Goal: Information Seeking & Learning: Learn about a topic

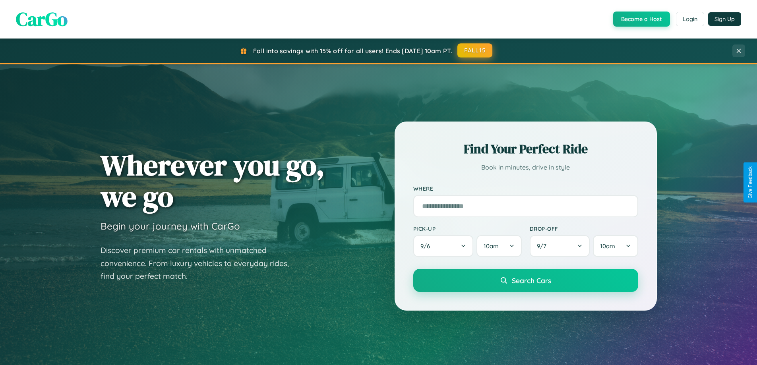
click at [475, 50] on button "FALL15" at bounding box center [474, 50] width 35 height 14
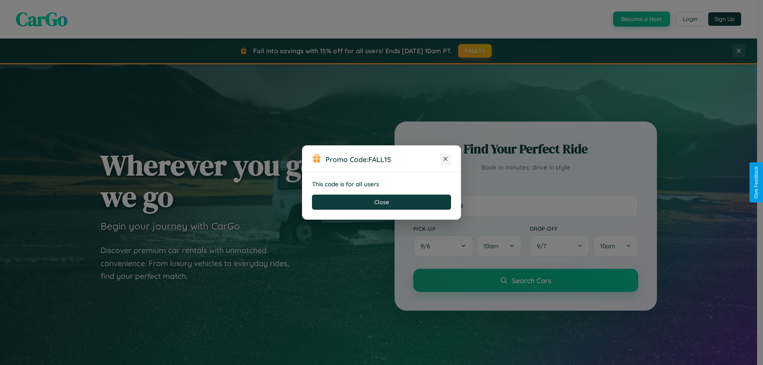
click at [445, 159] on icon at bounding box center [446, 159] width 8 height 8
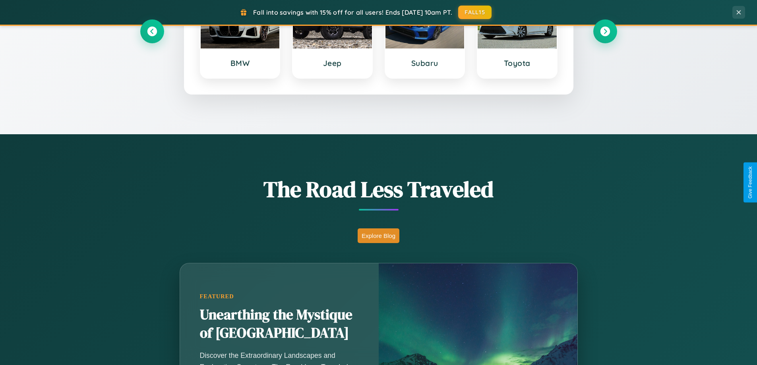
scroll to position [547, 0]
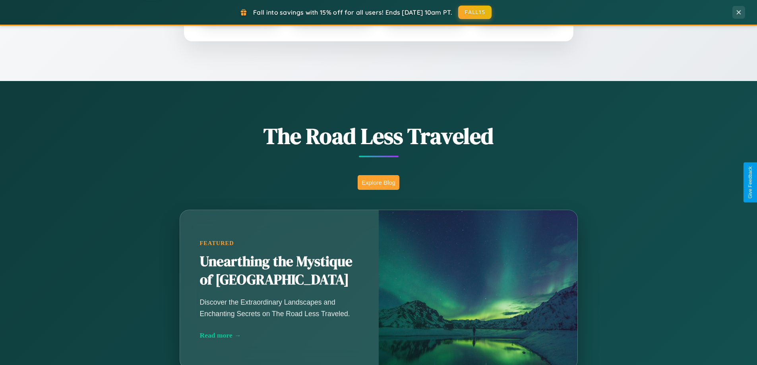
click at [378, 182] on button "Explore Blog" at bounding box center [379, 182] width 42 height 15
